Goal: Task Accomplishment & Management: Complete application form

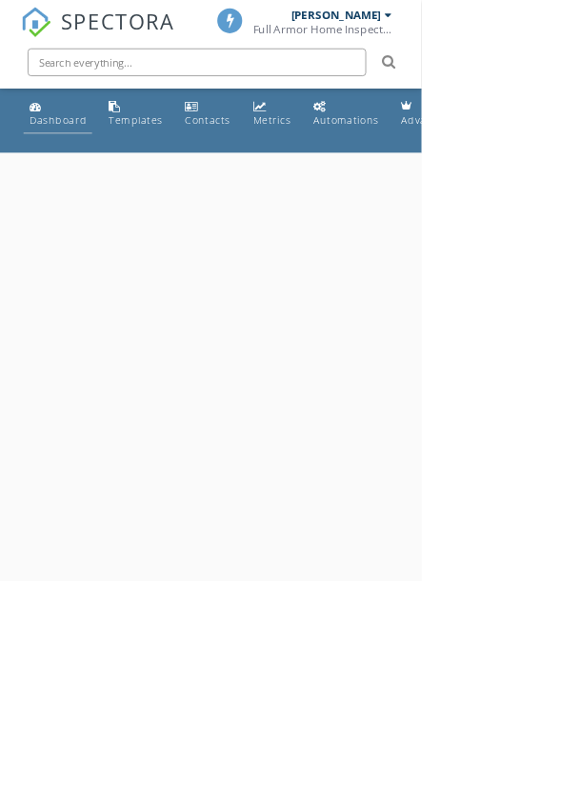
click at [52, 162] on div "Dashboard" at bounding box center [79, 165] width 79 height 18
click at [79, 170] on div "Dashboard" at bounding box center [79, 165] width 79 height 18
click at [65, 166] on div "Dashboard" at bounding box center [79, 165] width 79 height 18
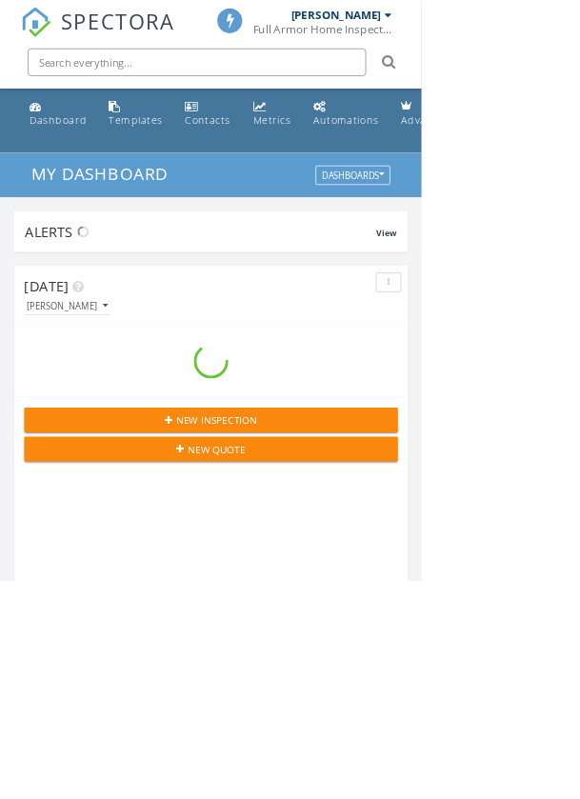
scroll to position [3255, 581]
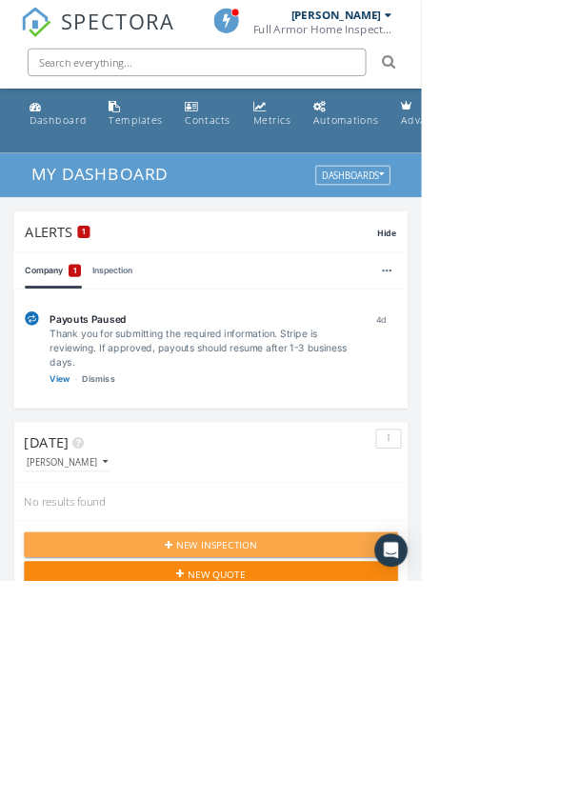
click at [196, 752] on div "New Inspection" at bounding box center [290, 750] width 483 height 20
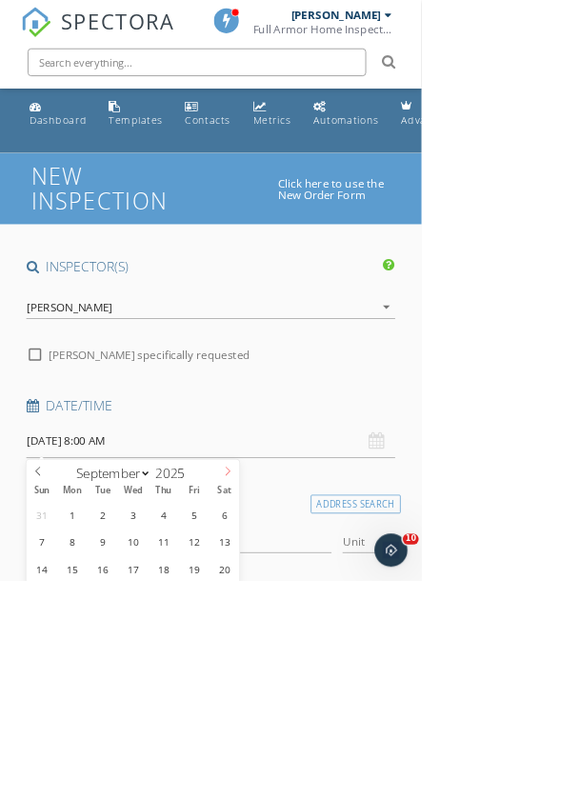
click at [318, 650] on icon at bounding box center [312, 647] width 13 height 13
select select "9"
type input "[DATE] 8:00 AM"
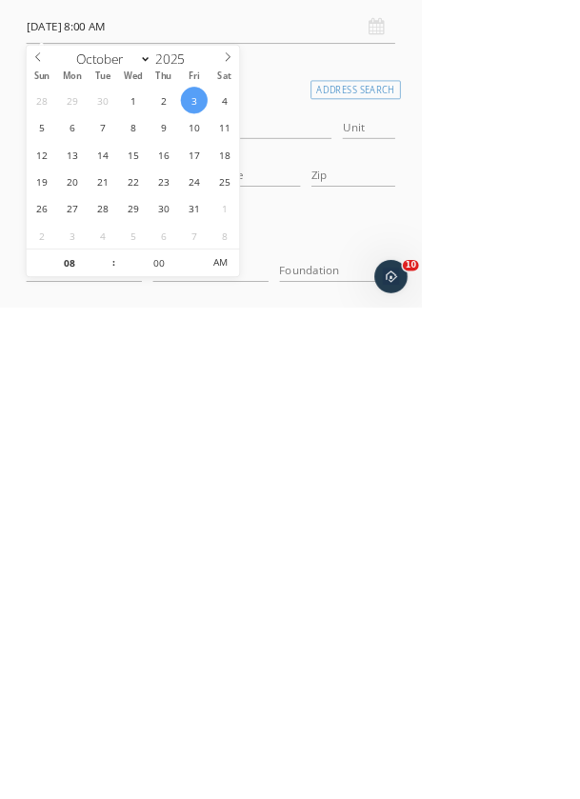
scroll to position [193, 0]
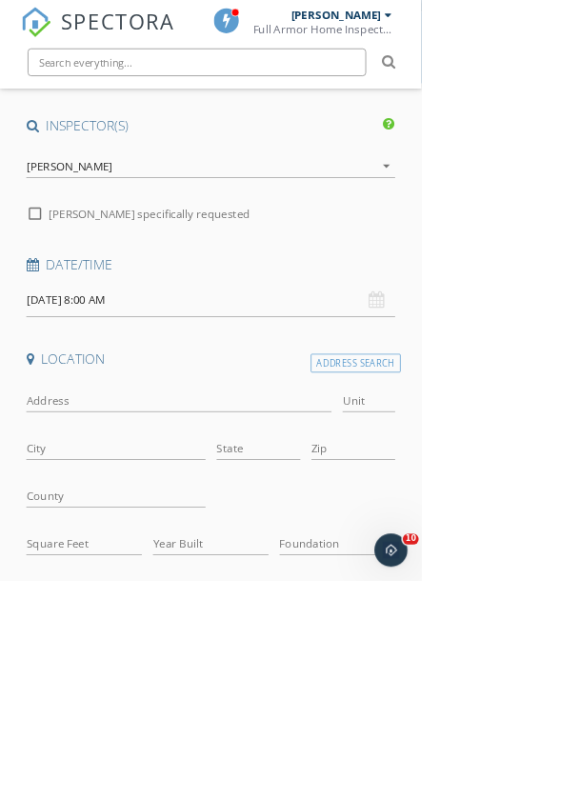
click at [39, 549] on input "Address" at bounding box center [246, 551] width 420 height 31
type input "13101 E Maple Grove Rd"
click at [55, 610] on input "City" at bounding box center [159, 617] width 246 height 31
type input "T"
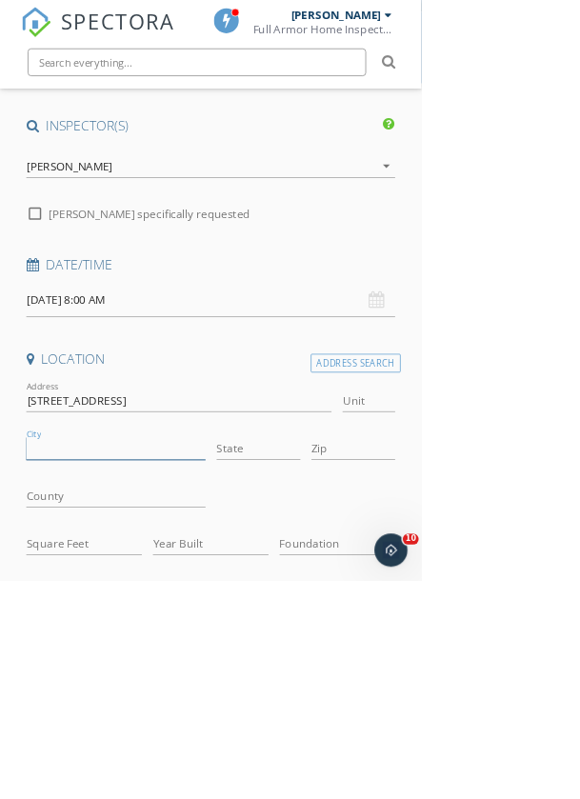
type input "T"
type input "Mt. HOPE"
click at [302, 611] on input "State" at bounding box center [355, 617] width 115 height 31
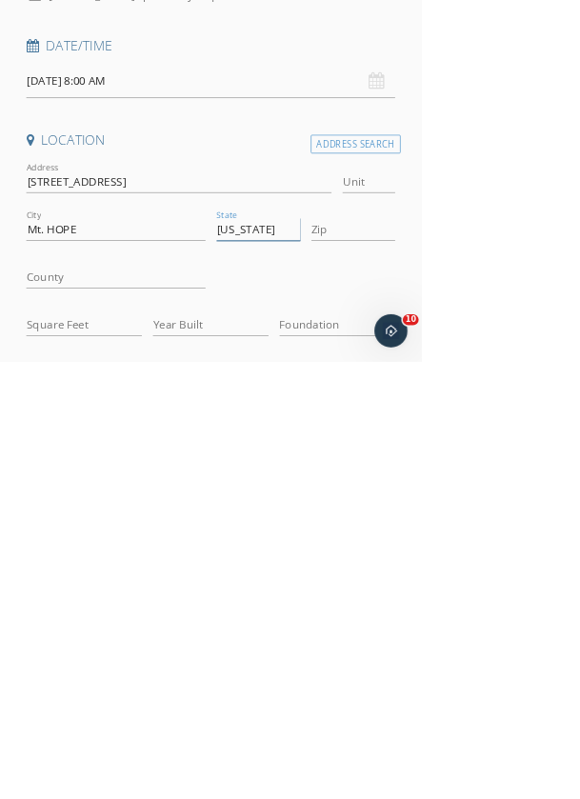
type input "Kansas"
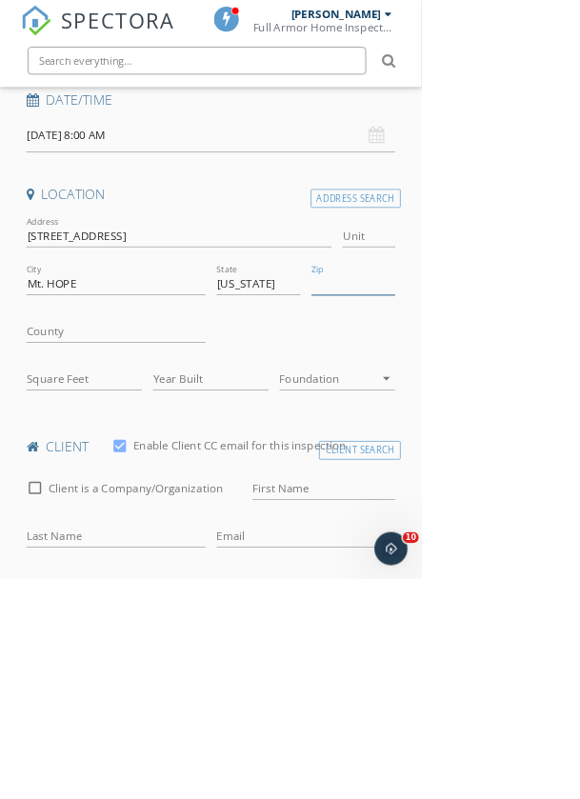
scroll to position [419, 0]
